Goal: Task Accomplishment & Management: Complete application form

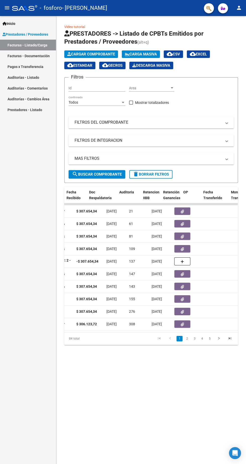
scroll to position [0, 304]
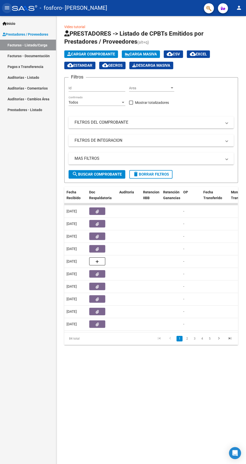
click at [7, 8] on mat-icon "menu" at bounding box center [7, 8] width 6 height 6
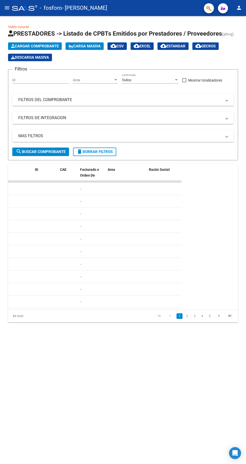
scroll to position [0, 0]
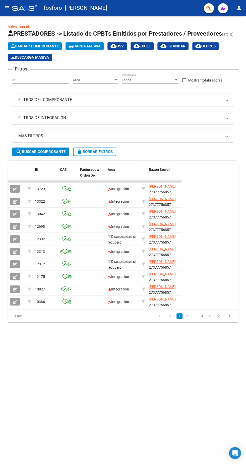
click at [15, 189] on icon "button" at bounding box center [15, 189] width 4 height 4
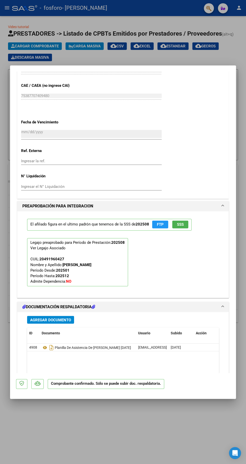
scroll to position [284, 0]
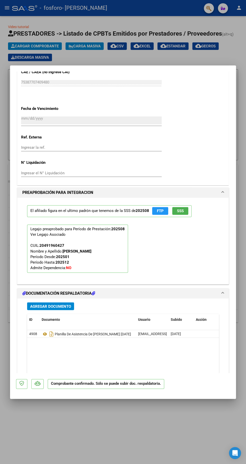
click at [99, 437] on div at bounding box center [123, 232] width 246 height 464
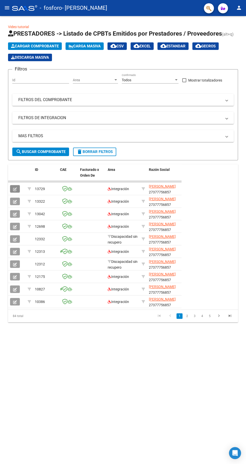
click at [15, 189] on icon "button" at bounding box center [15, 189] width 4 height 4
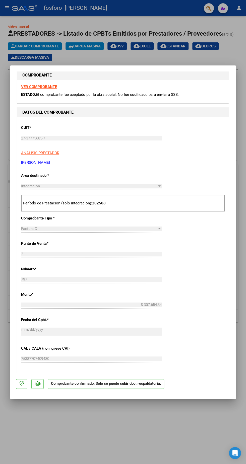
scroll to position [8, 0]
click at [83, 435] on div at bounding box center [123, 232] width 246 height 464
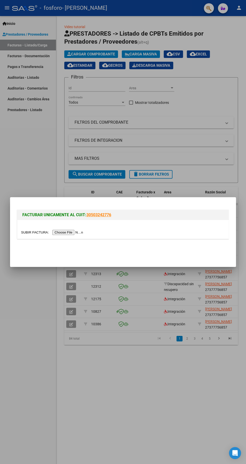
click at [64, 231] on input "file" at bounding box center [52, 232] width 63 height 5
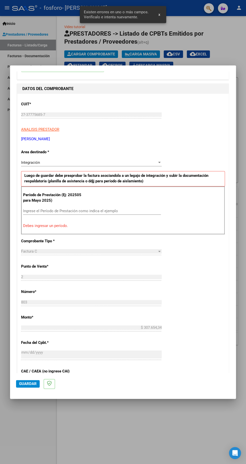
scroll to position [42, 0]
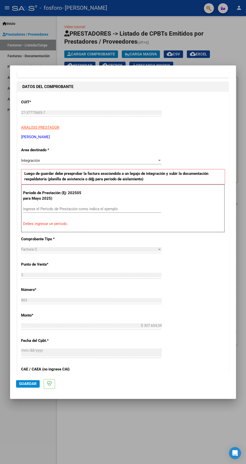
click at [93, 207] on input "Ingrese el Período de Prestación como indica el ejemplo" at bounding box center [92, 209] width 138 height 5
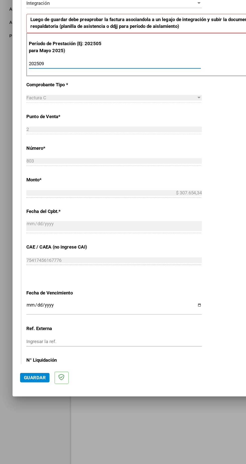
scroll to position [123, 0]
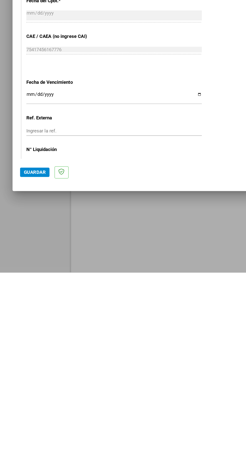
type input "202509"
click at [132, 319] on input "Ingresar la fecha" at bounding box center [91, 323] width 140 height 8
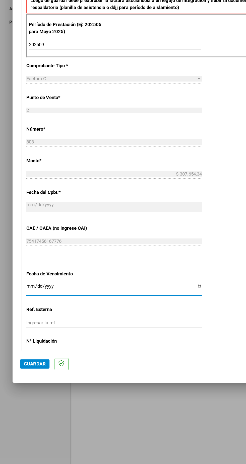
type input "2025-10-20"
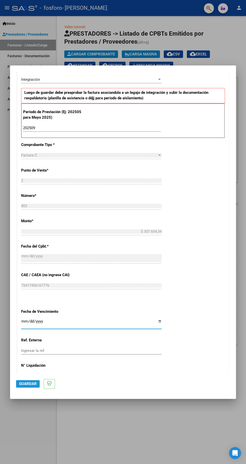
click at [21, 386] on span "Guardar" at bounding box center [28, 383] width 18 height 5
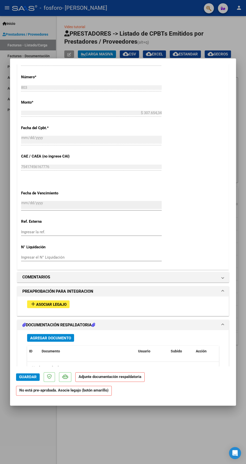
scroll to position [268, 0]
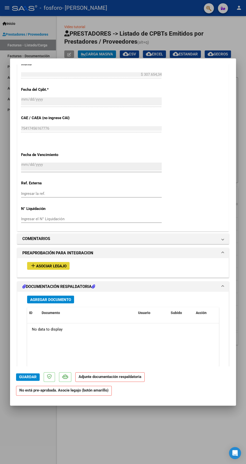
click at [61, 262] on button "add Asociar Legajo" at bounding box center [48, 266] width 42 height 8
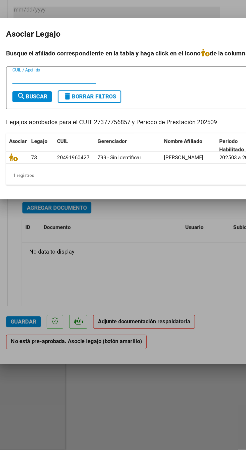
click at [22, 265] on icon at bounding box center [21, 265] width 6 height 6
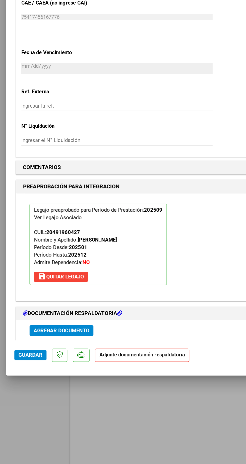
scroll to position [0, 0]
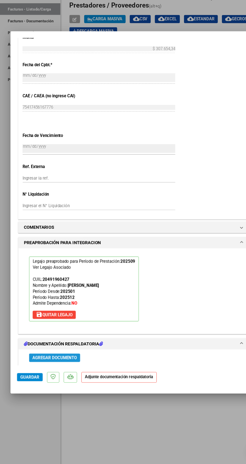
click at [59, 364] on span "Agregar Documento" at bounding box center [50, 366] width 41 height 5
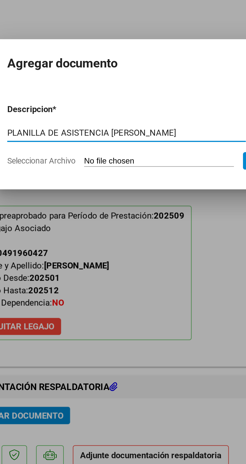
click at [92, 240] on input "PLANILLA DE ASISTENCIA MIRANDA JOSE GABRIEL" at bounding box center [99, 240] width 106 height 5
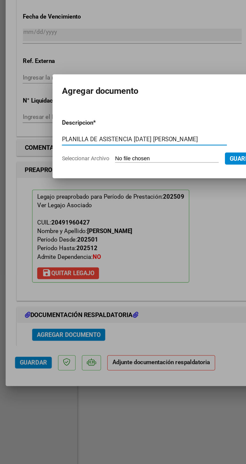
type input "PLANILLA DE ASISTENCIA SEPTIEMBRE 2025 MIRANDA JOSE GABRIEL"
click at [121, 252] on input "Seleccionar Archivo" at bounding box center [113, 253] width 66 height 5
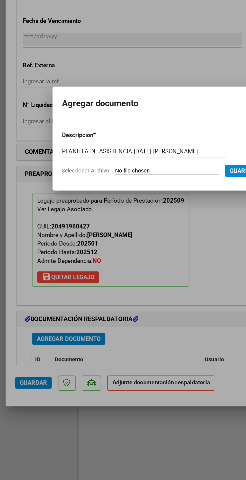
type input "C:\fakepath\PA MIRANDA SEPT25.pdf"
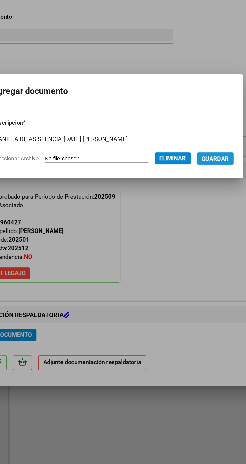
click at [193, 255] on span "Guardar" at bounding box center [189, 253] width 18 height 5
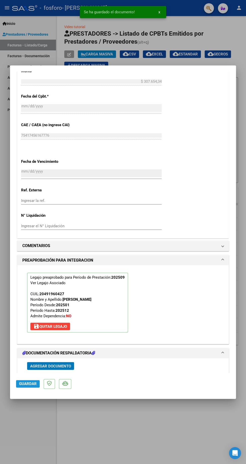
click at [21, 386] on span "Guardar" at bounding box center [28, 383] width 18 height 5
click at [22, 386] on span "Guardar" at bounding box center [28, 383] width 18 height 5
click at [60, 446] on div at bounding box center [123, 232] width 246 height 464
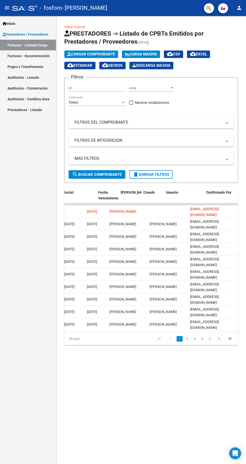
scroll to position [0, 803]
